Goal: Task Accomplishment & Management: Use online tool/utility

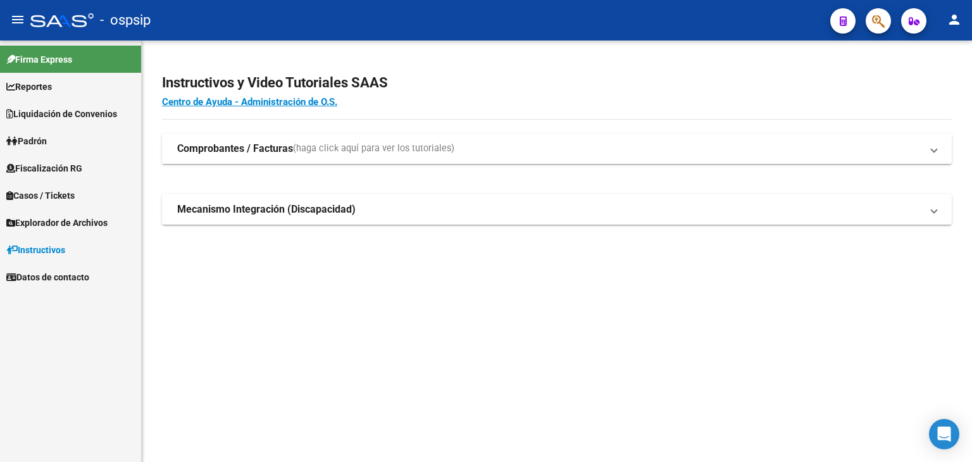
click at [61, 160] on link "Fiscalización RG" at bounding box center [70, 167] width 141 height 27
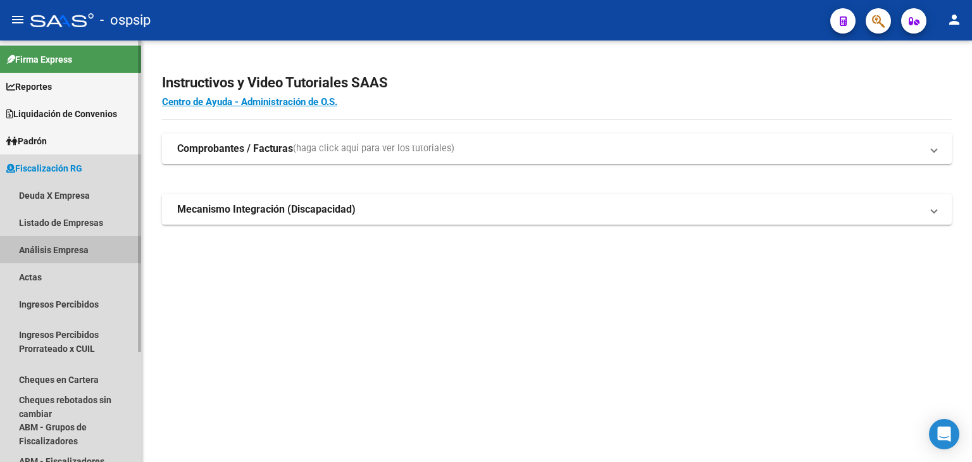
click at [56, 255] on link "Análisis Empresa" at bounding box center [70, 249] width 141 height 27
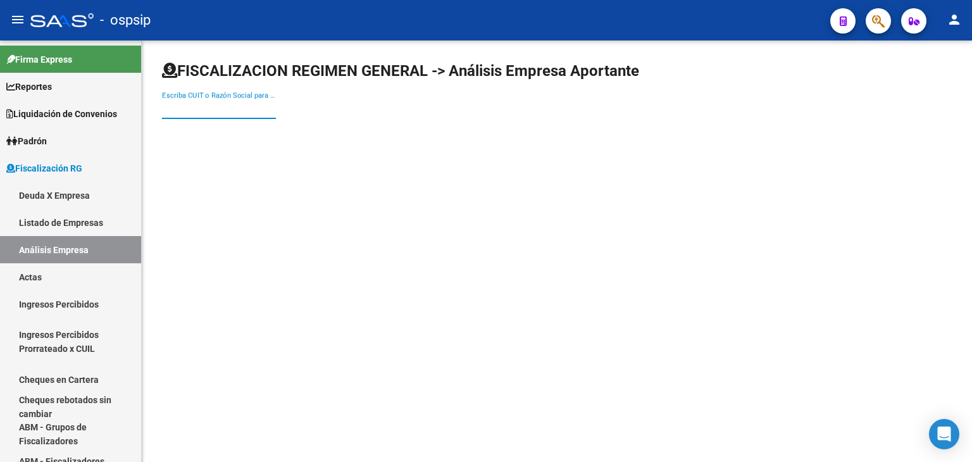
click at [209, 104] on input "Escriba CUIT o Razón Social para buscar" at bounding box center [219, 108] width 114 height 11
type input "cancio"
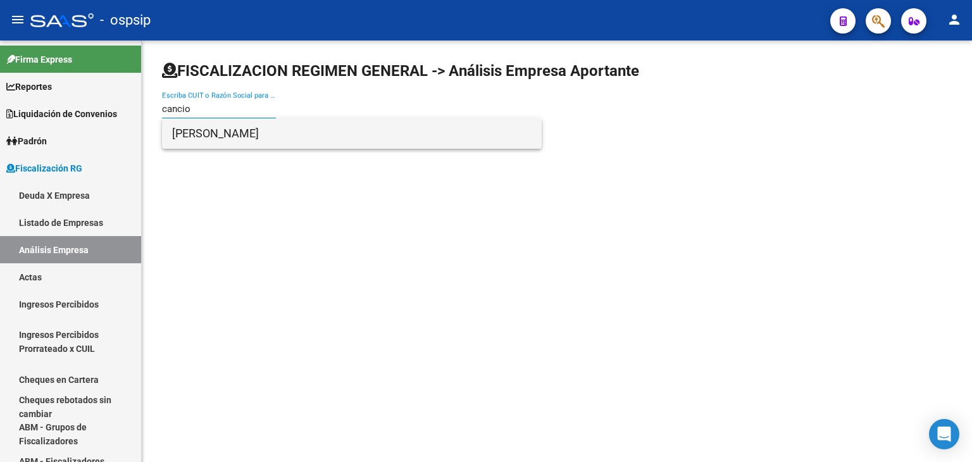
click at [235, 132] on span "[PERSON_NAME]" at bounding box center [351, 133] width 359 height 30
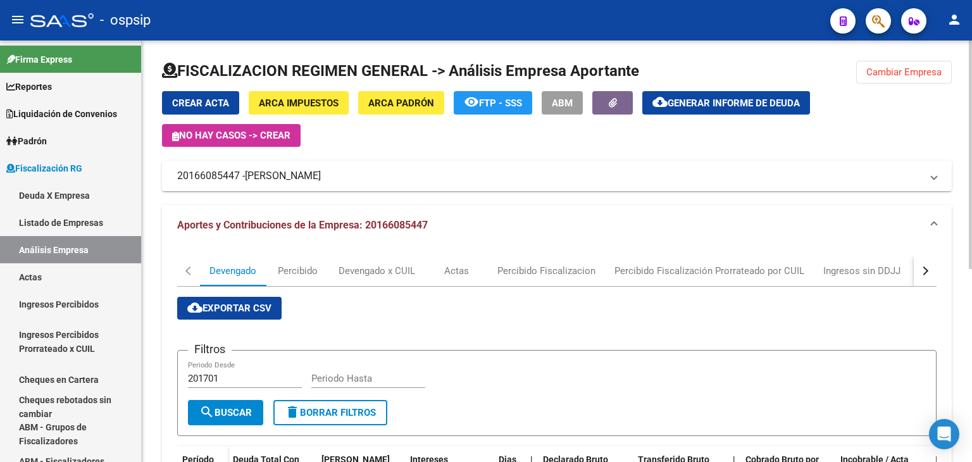
click at [691, 97] on span "Generar informe de deuda" at bounding box center [734, 102] width 132 height 11
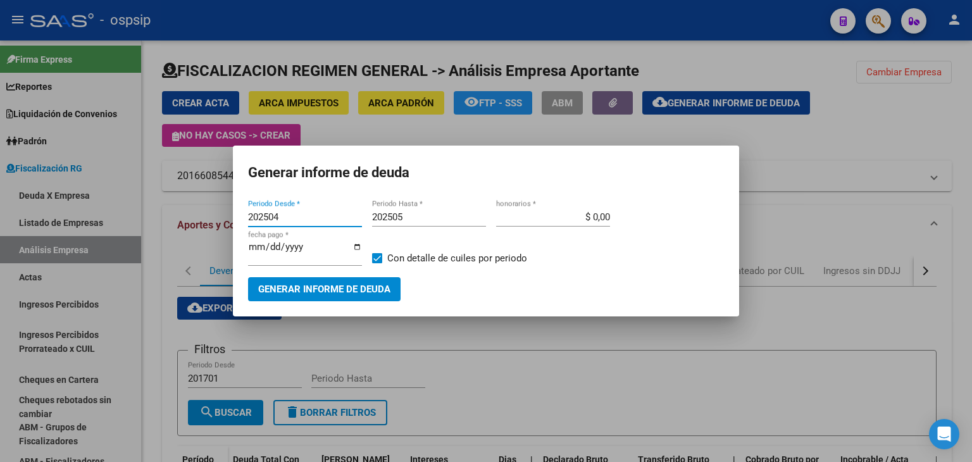
drag, startPoint x: 295, startPoint y: 217, endPoint x: 260, endPoint y: 213, distance: 35.6
click at [260, 213] on input "202504" at bounding box center [305, 216] width 114 height 11
type input "201701"
click at [375, 261] on span at bounding box center [377, 258] width 10 height 10
click at [376, 263] on input "Con detalle de cuiles por periodo" at bounding box center [376, 263] width 1 height 1
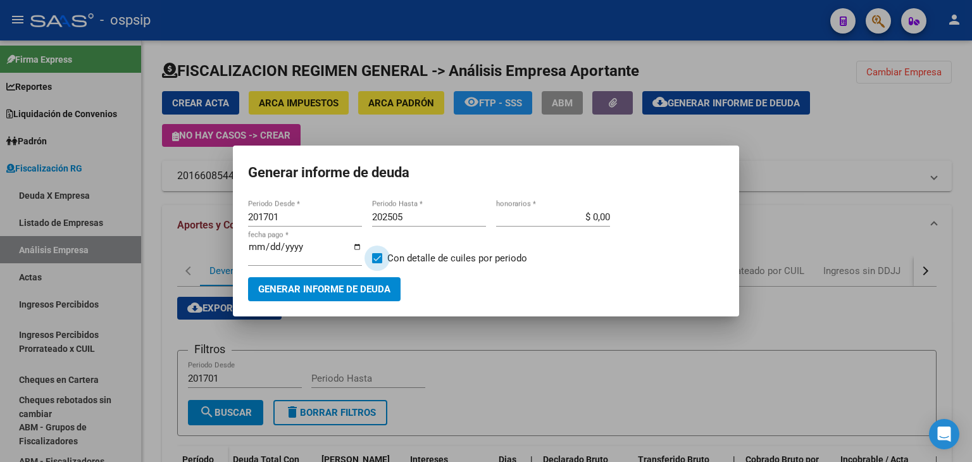
checkbox input "false"
click at [356, 285] on span "Generar informe de deuda" at bounding box center [324, 289] width 132 height 11
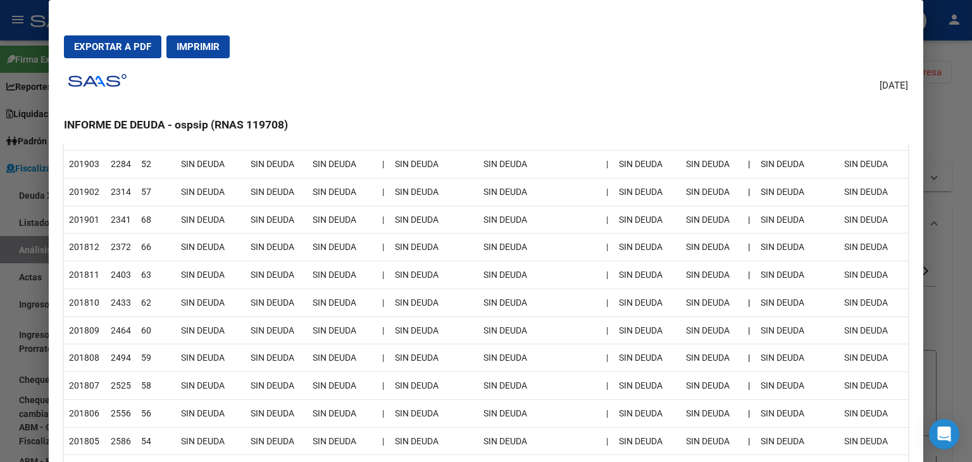
scroll to position [2664, 0]
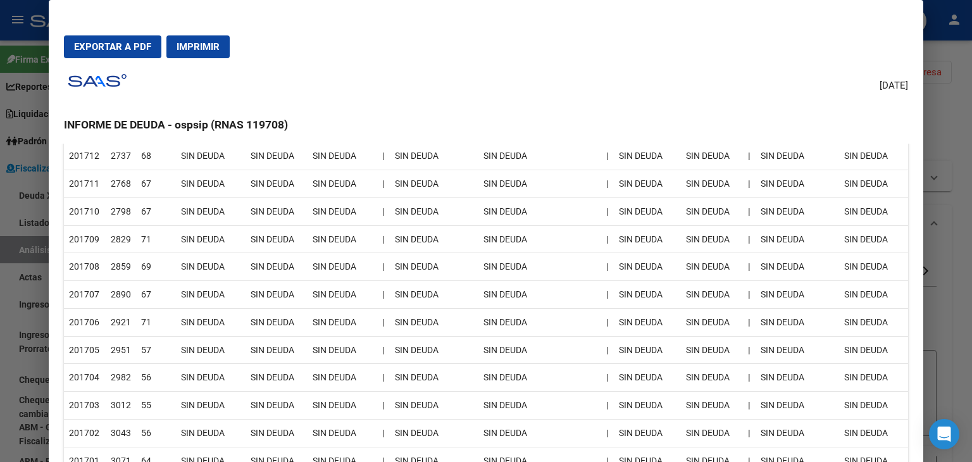
click at [957, 131] on div at bounding box center [486, 231] width 972 height 462
